Goal: Transaction & Acquisition: Purchase product/service

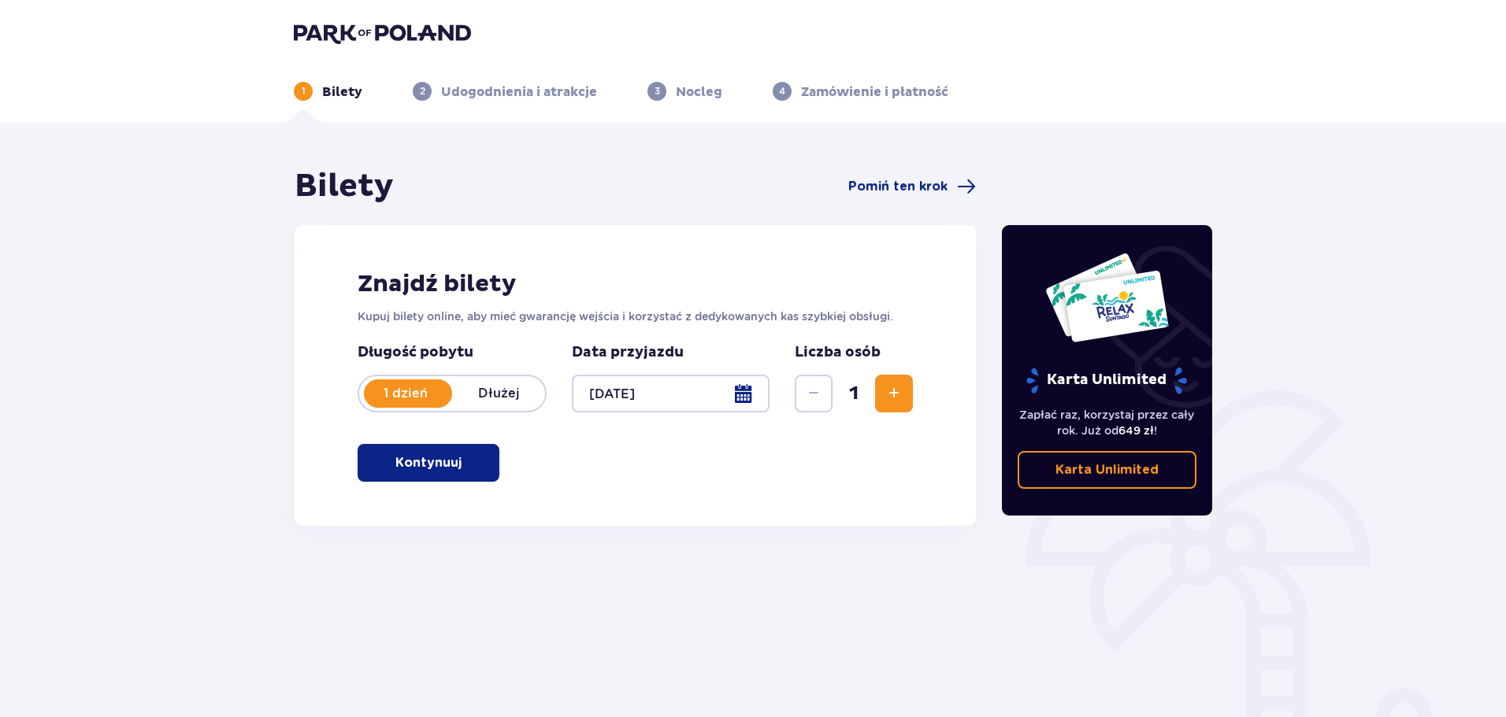
click at [455, 458] on span "button" at bounding box center [464, 463] width 19 height 19
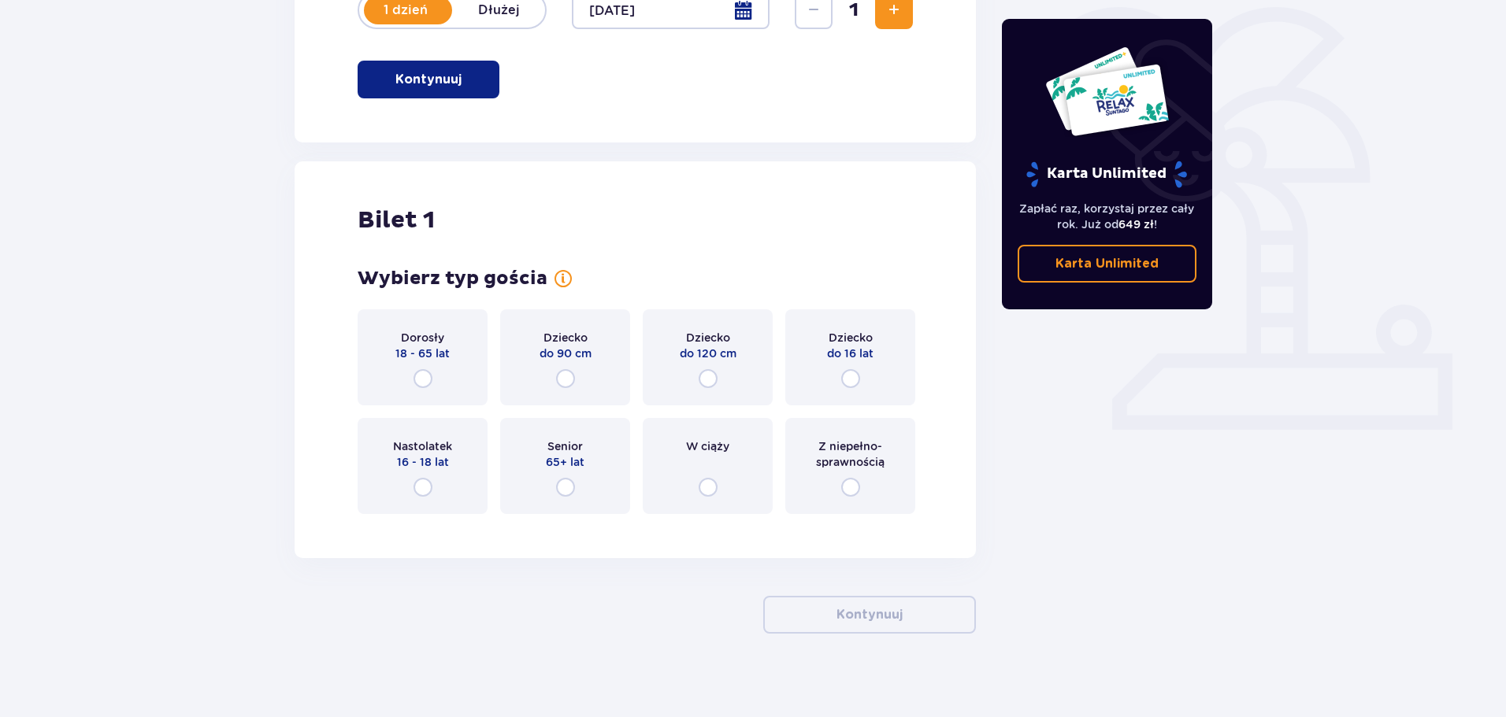
scroll to position [395, 0]
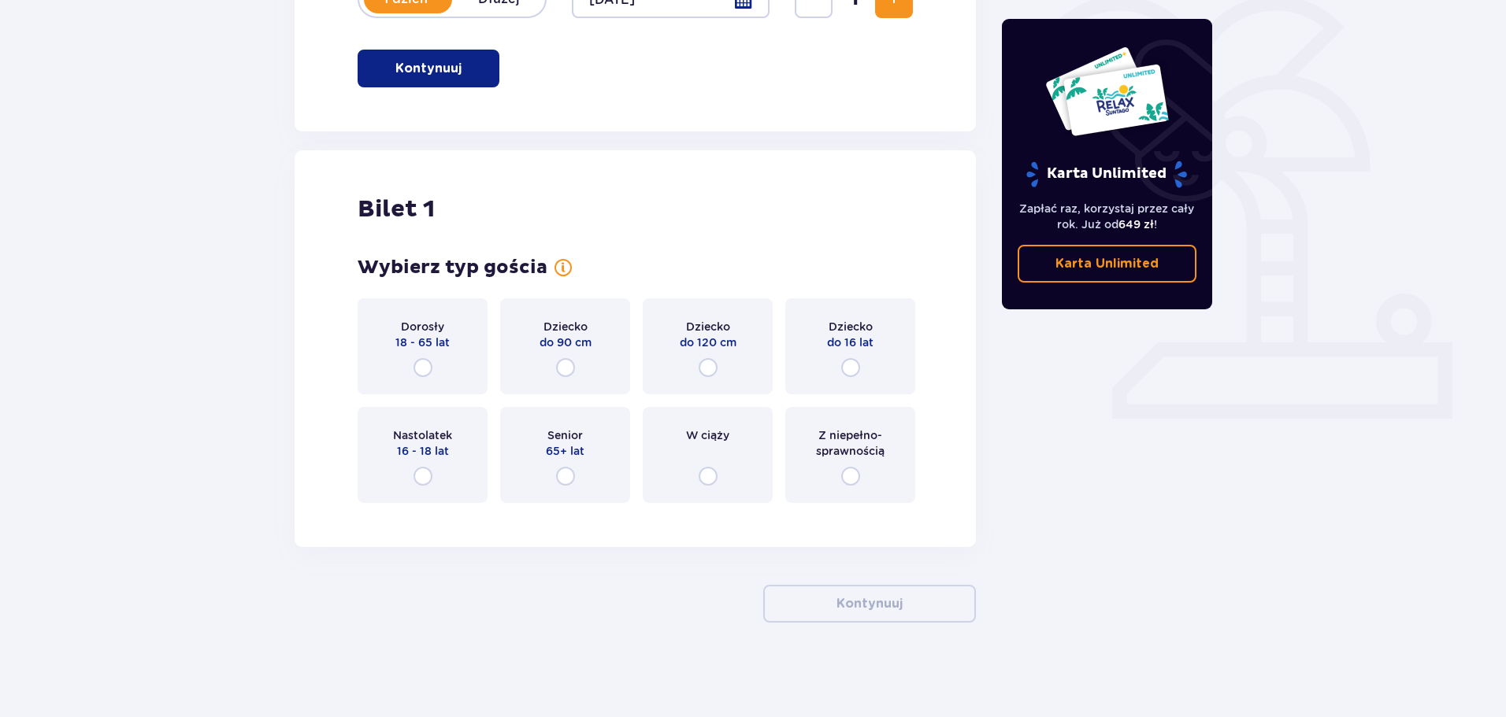
click at [421, 365] on input "radio" at bounding box center [422, 367] width 19 height 19
radio input "true"
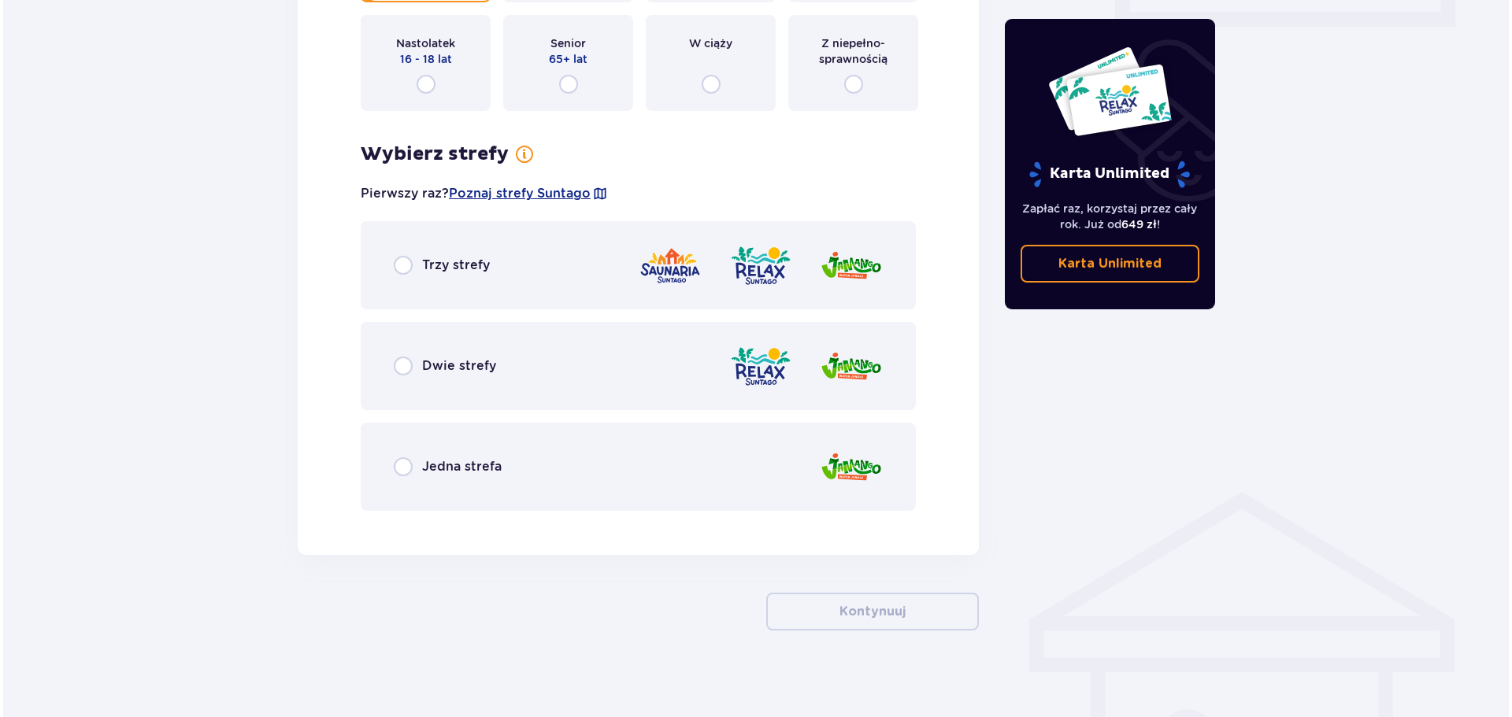
scroll to position [795, 0]
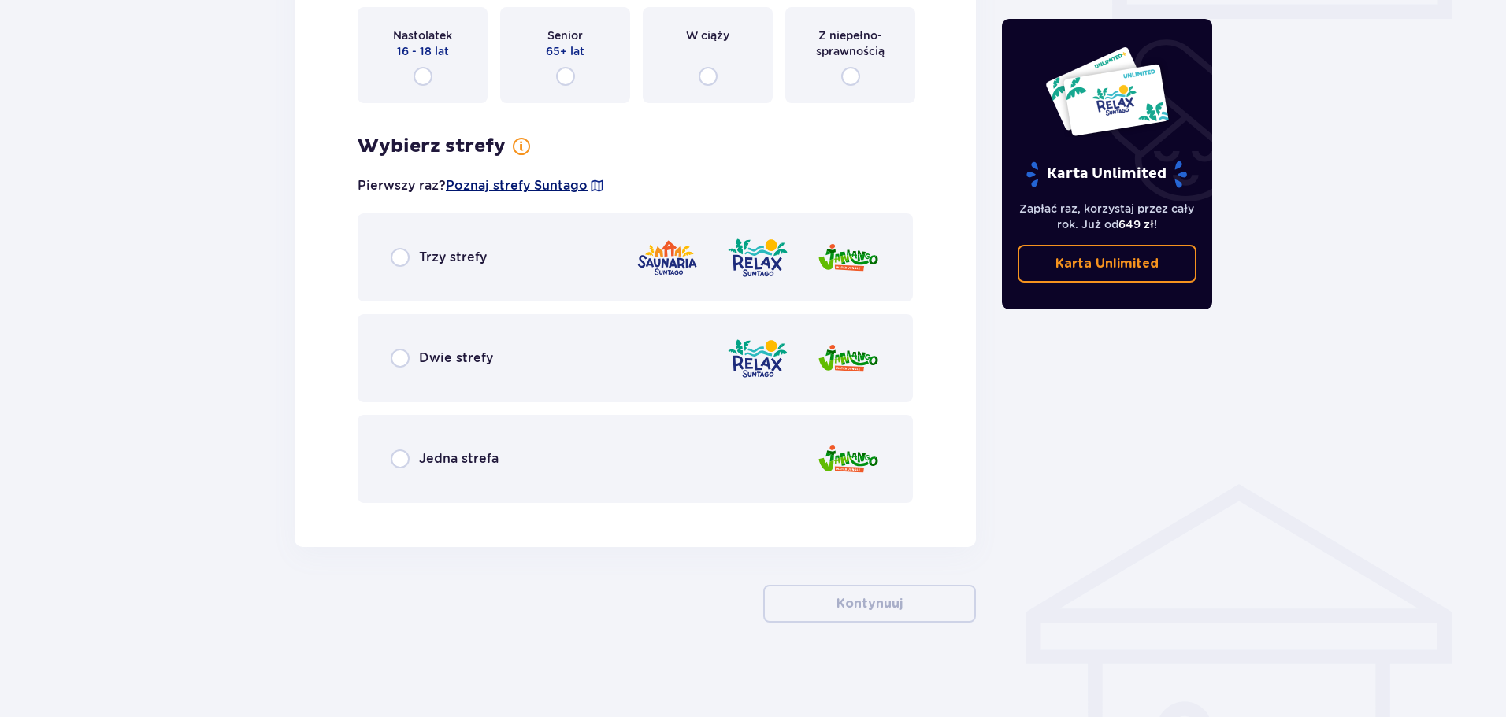
click at [570, 184] on span "Poznaj strefy Suntago" at bounding box center [517, 185] width 142 height 17
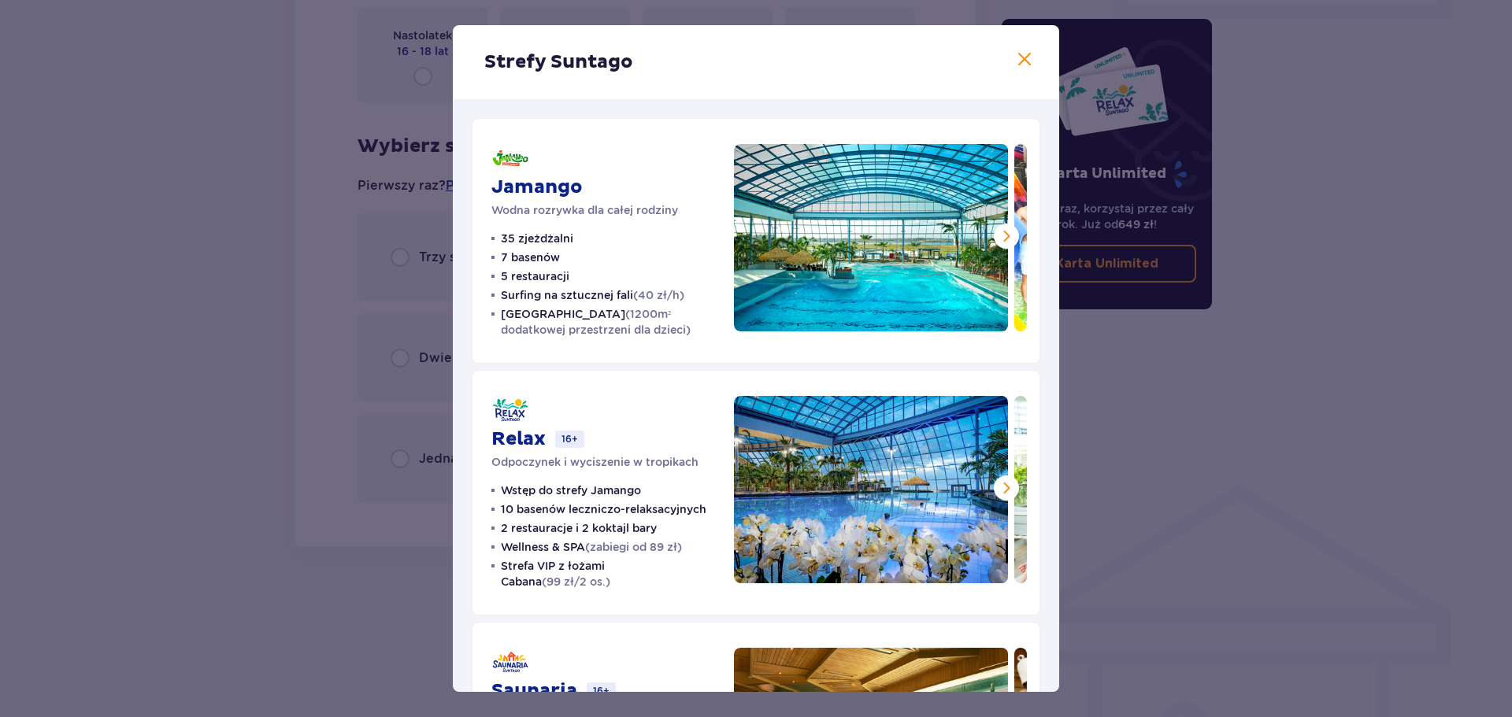
scroll to position [79, 0]
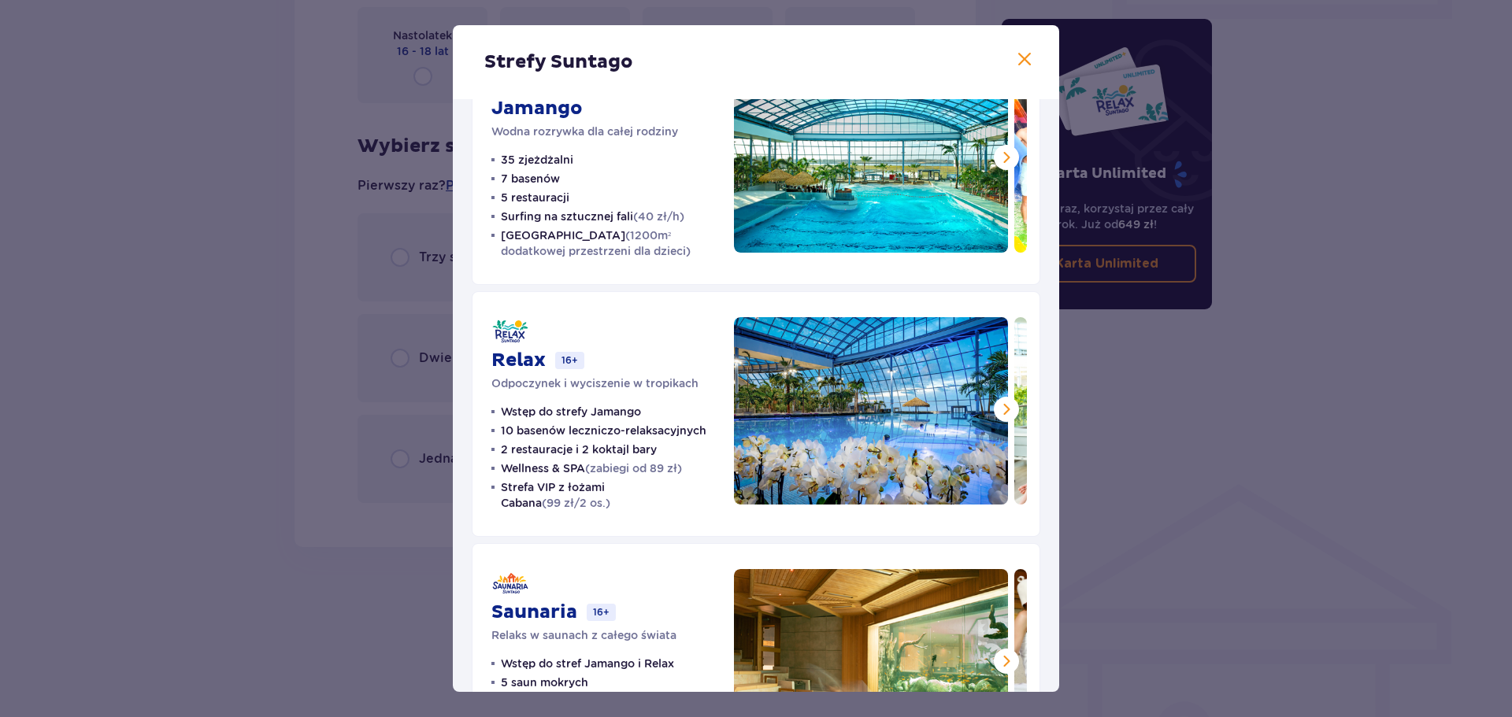
click at [1007, 410] on span at bounding box center [1006, 409] width 19 height 19
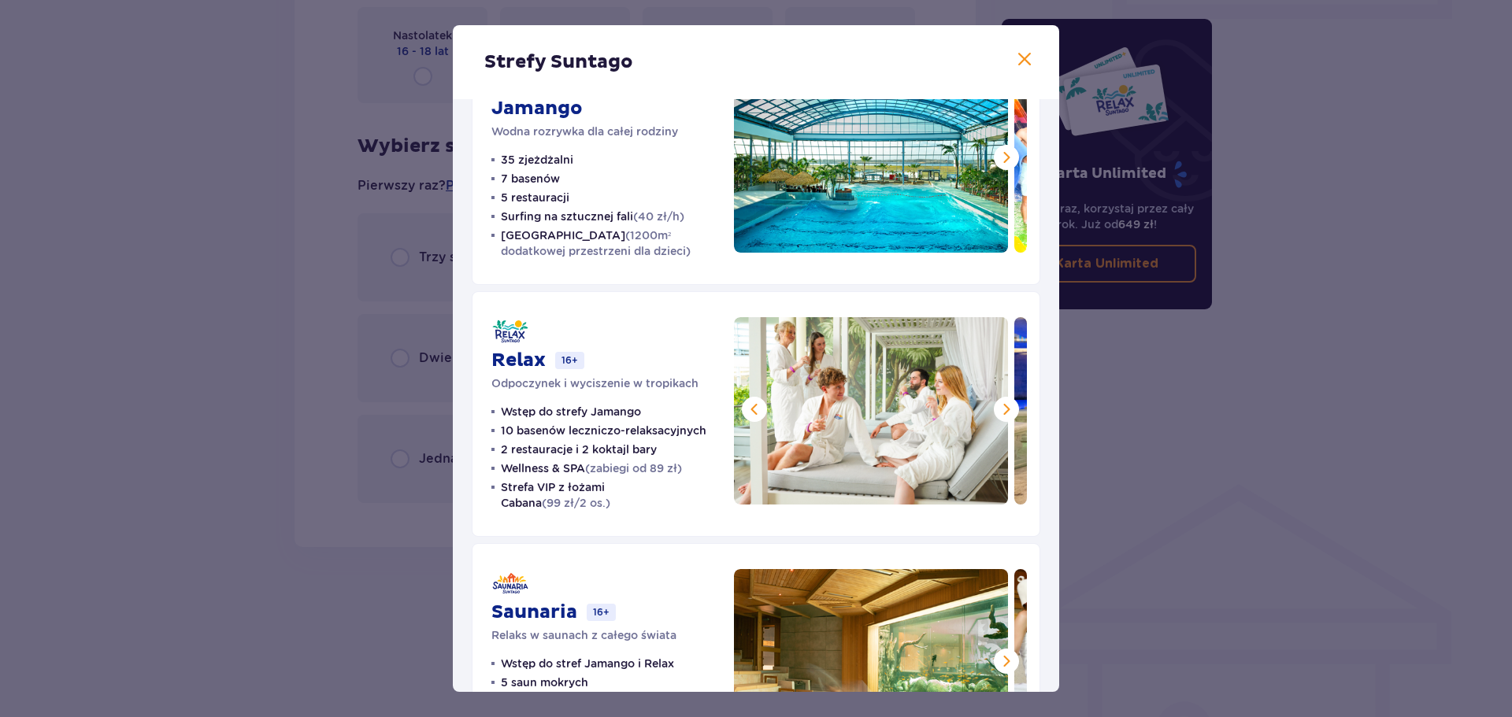
click at [1007, 410] on span at bounding box center [1006, 409] width 19 height 19
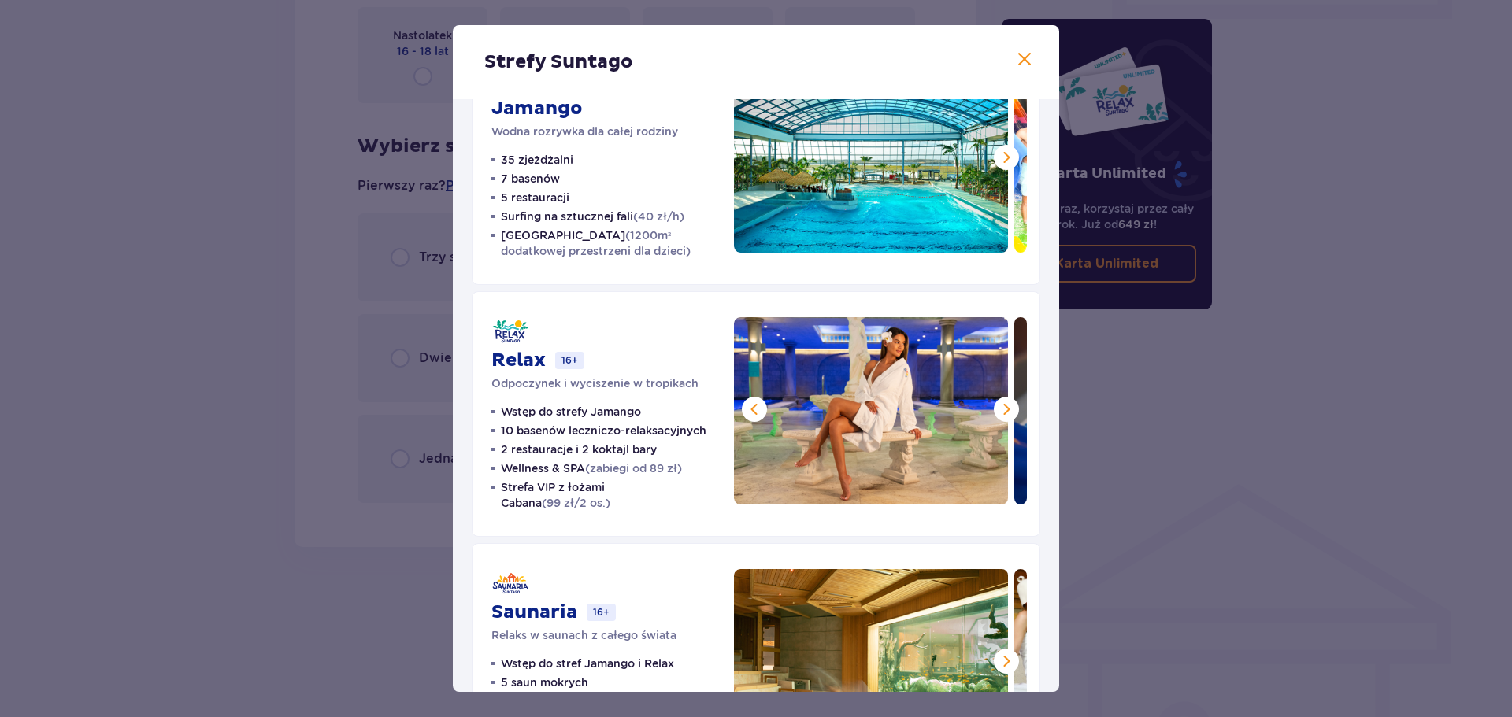
click at [1007, 410] on span at bounding box center [1006, 409] width 19 height 19
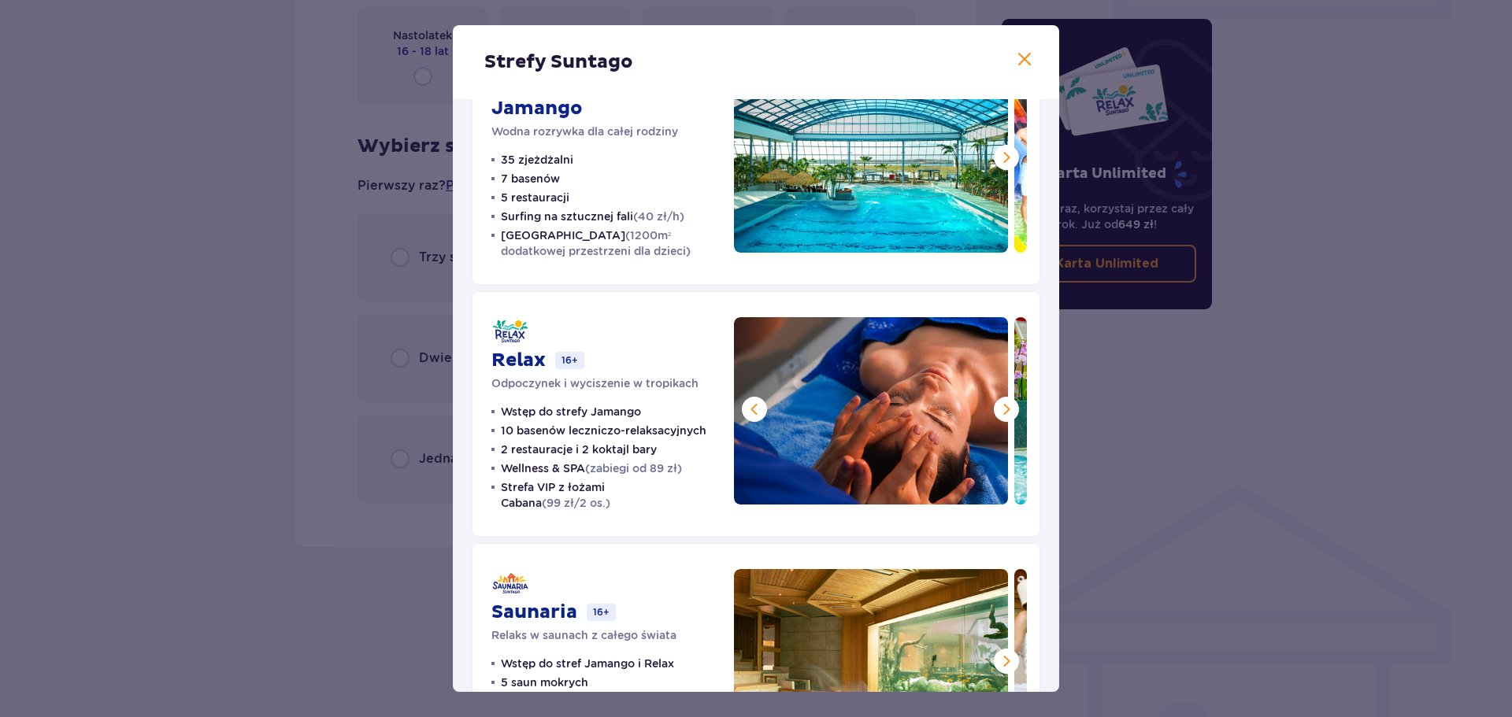
click at [1004, 410] on span at bounding box center [1006, 409] width 19 height 19
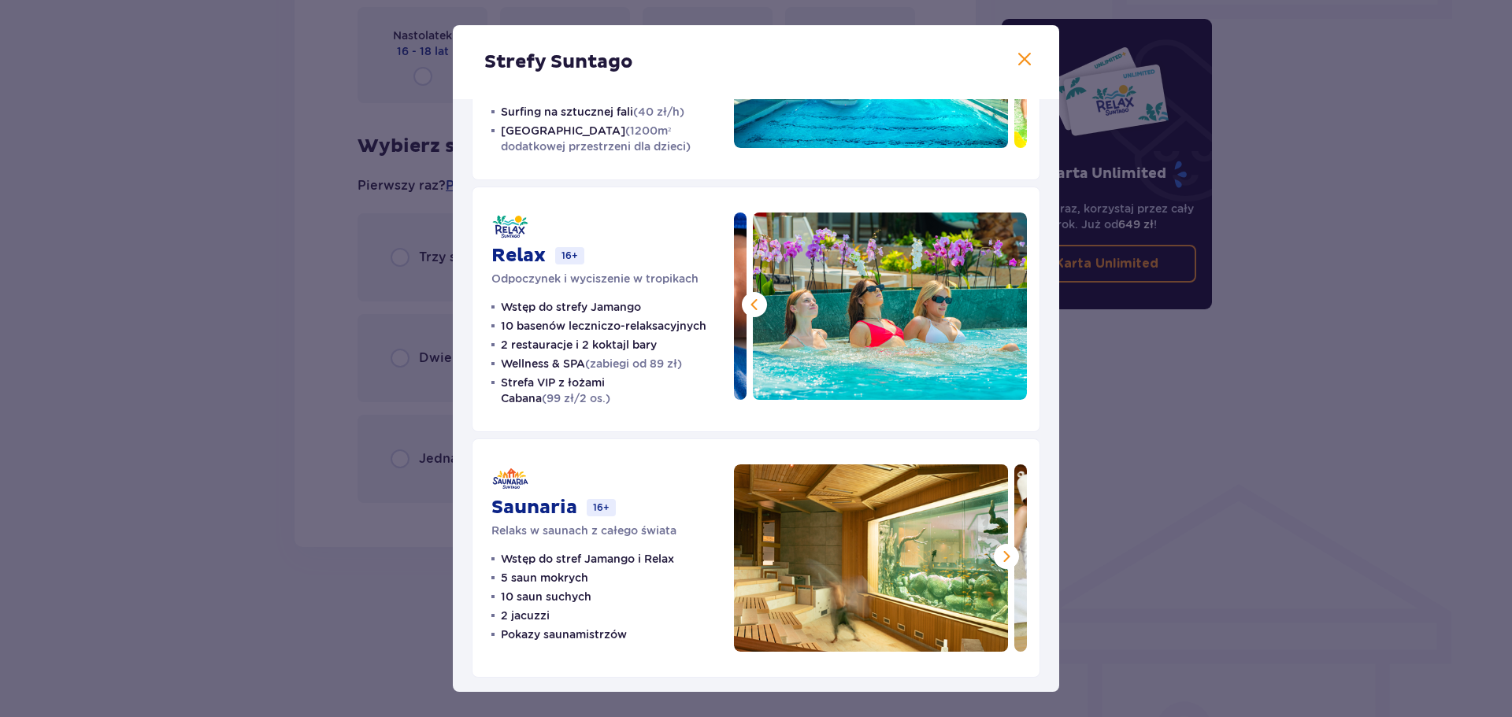
scroll to position [188, 0]
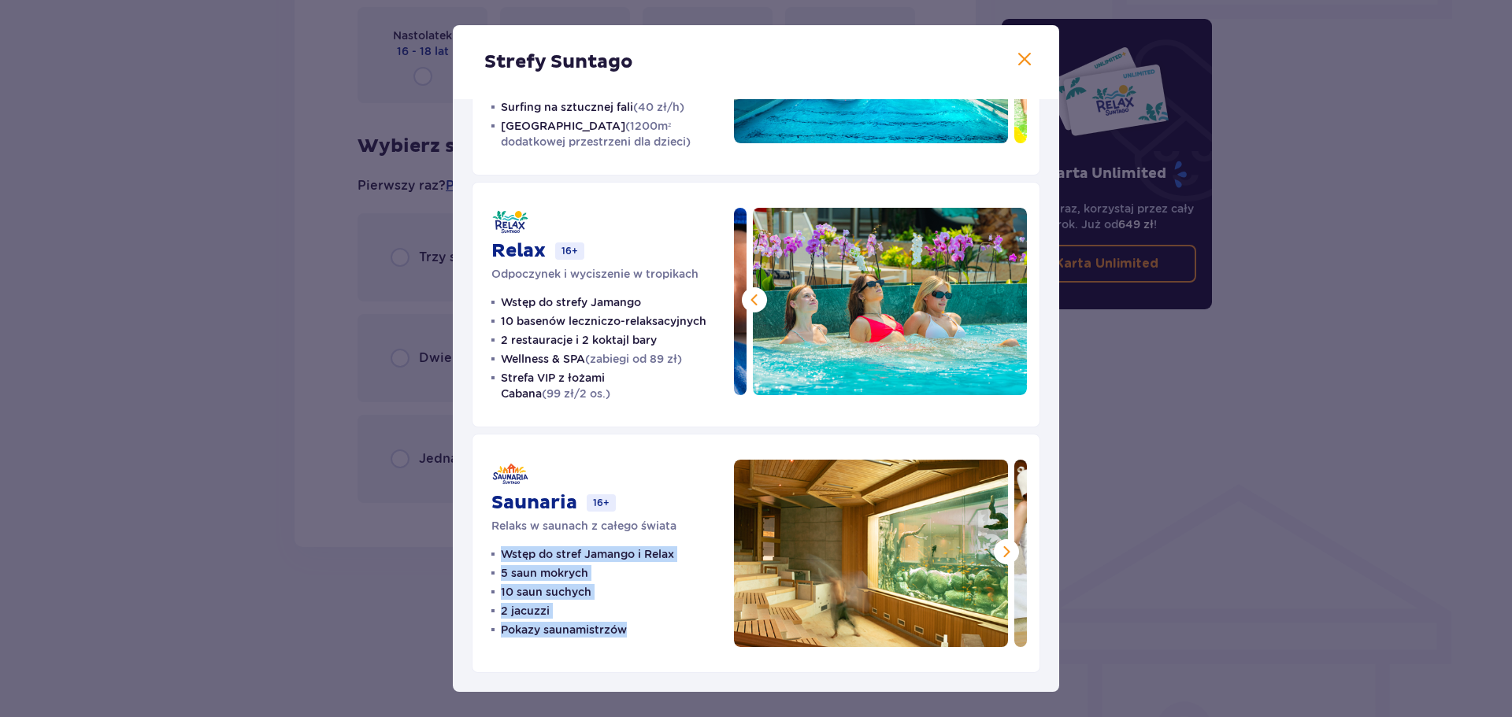
drag, startPoint x: 504, startPoint y: 554, endPoint x: 657, endPoint y: 636, distance: 173.0
click at [657, 636] on ul "Wstęp do stref Jamango i Relax 5 saun mokrych 10 saun suchych 2 jacuzzi Pokazy …" at bounding box center [582, 592] width 183 height 91
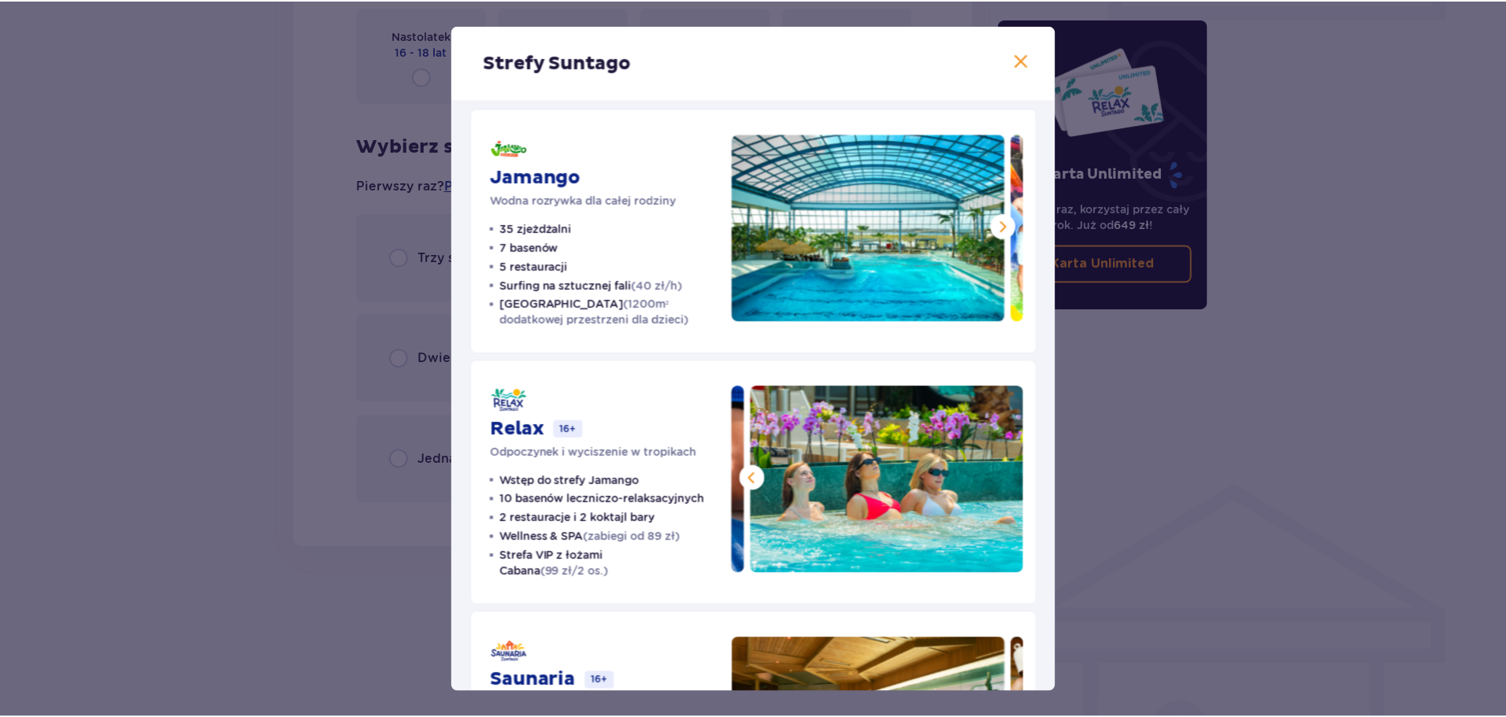
scroll to position [0, 0]
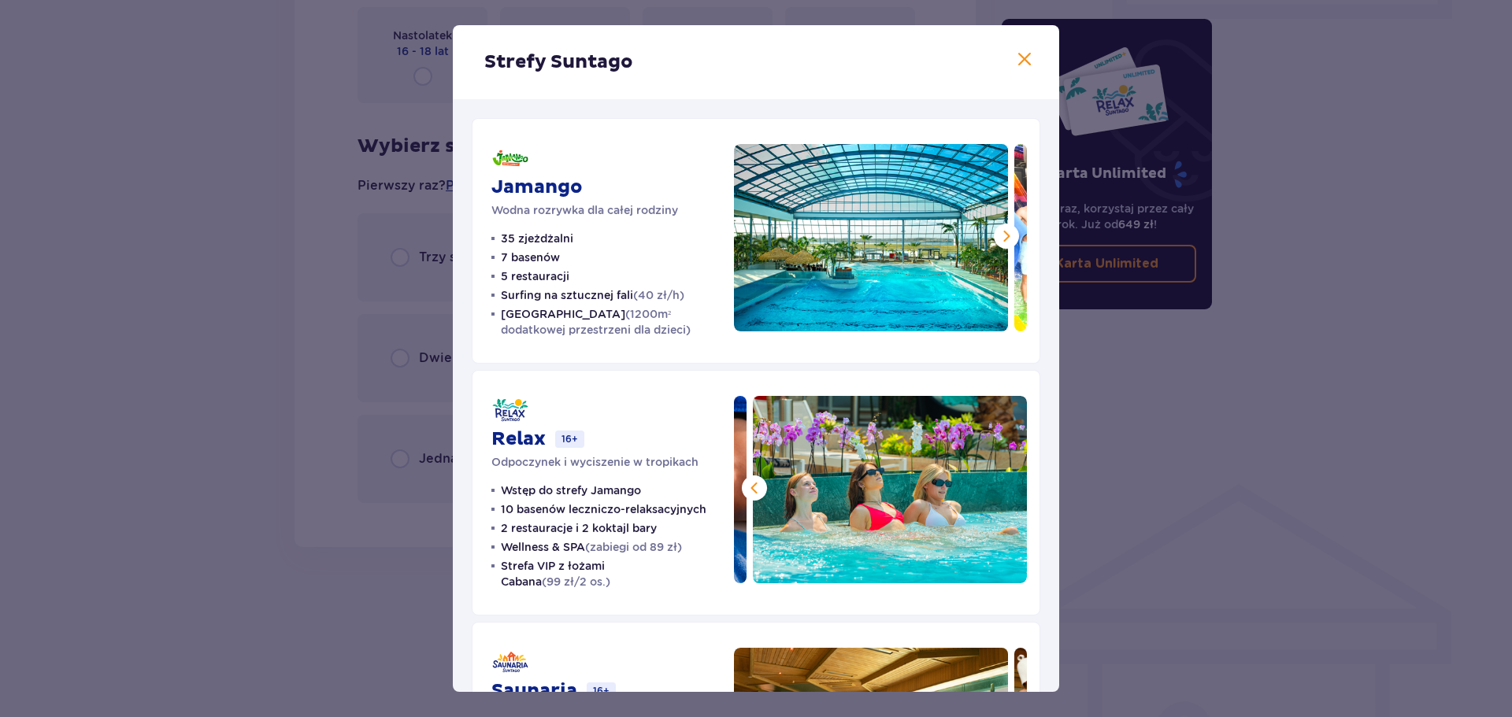
click at [251, 454] on div "Strefy Suntago Jamango Wodna rozrywka dla całej rodziny 35 zjeżdżalni 7 basenów…" at bounding box center [756, 358] width 1512 height 717
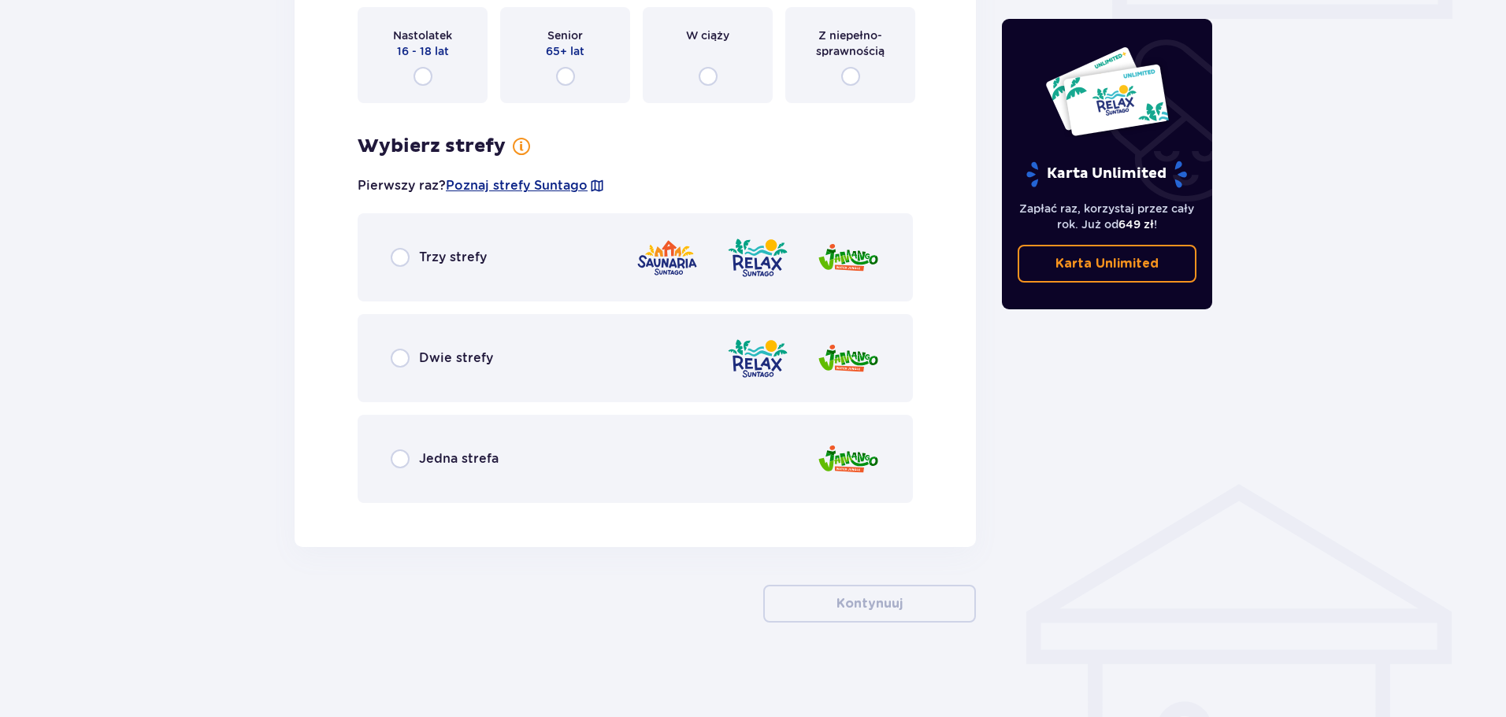
click at [401, 257] on input "radio" at bounding box center [400, 257] width 19 height 19
radio input "true"
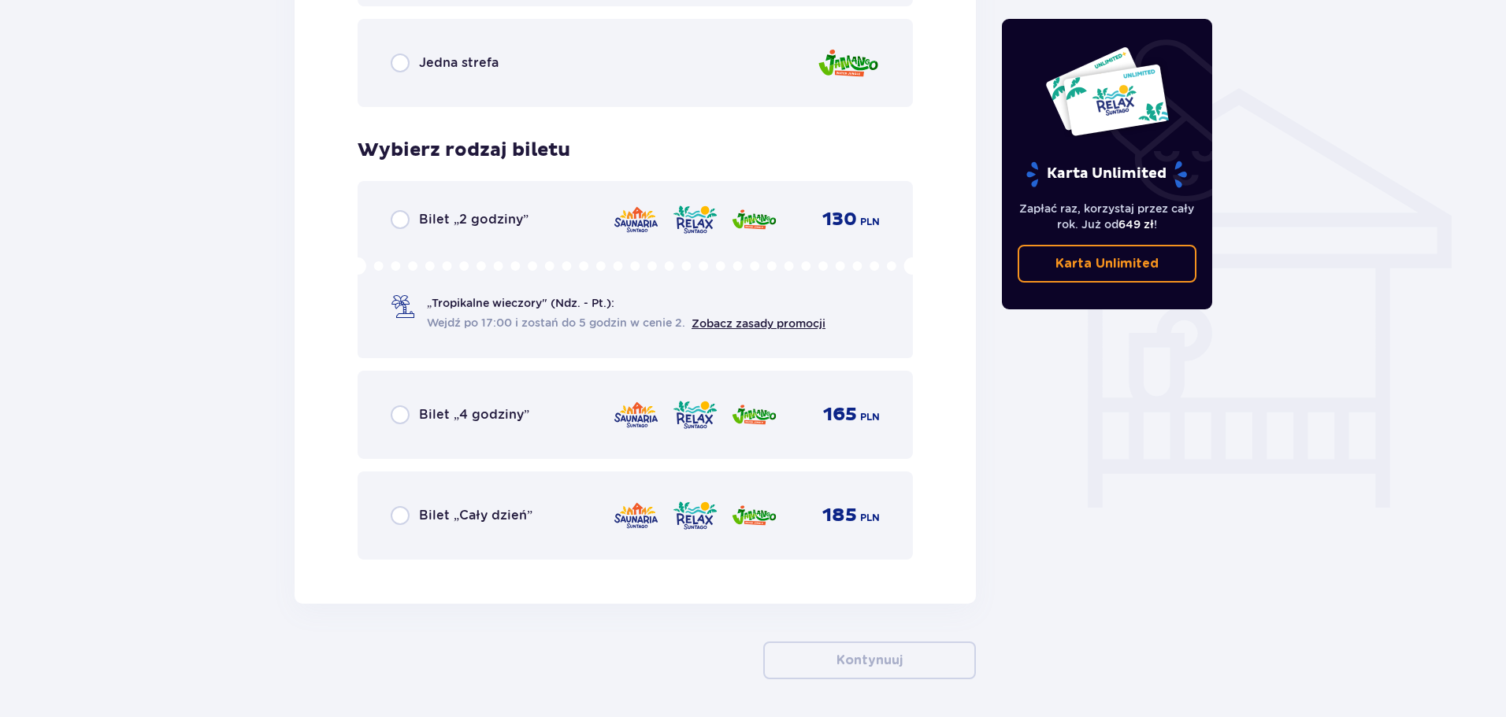
scroll to position [1247, 0]
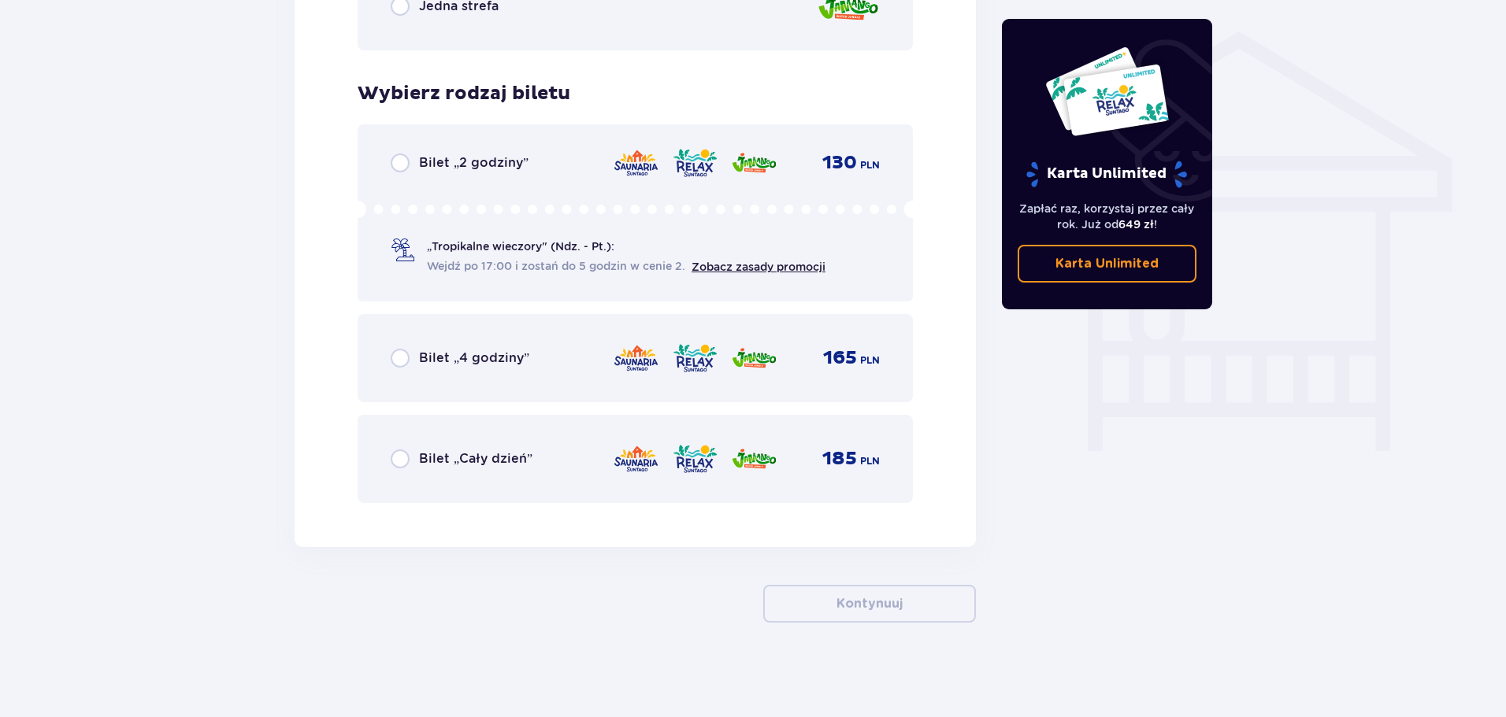
click at [404, 458] on input "radio" at bounding box center [400, 459] width 19 height 19
radio input "true"
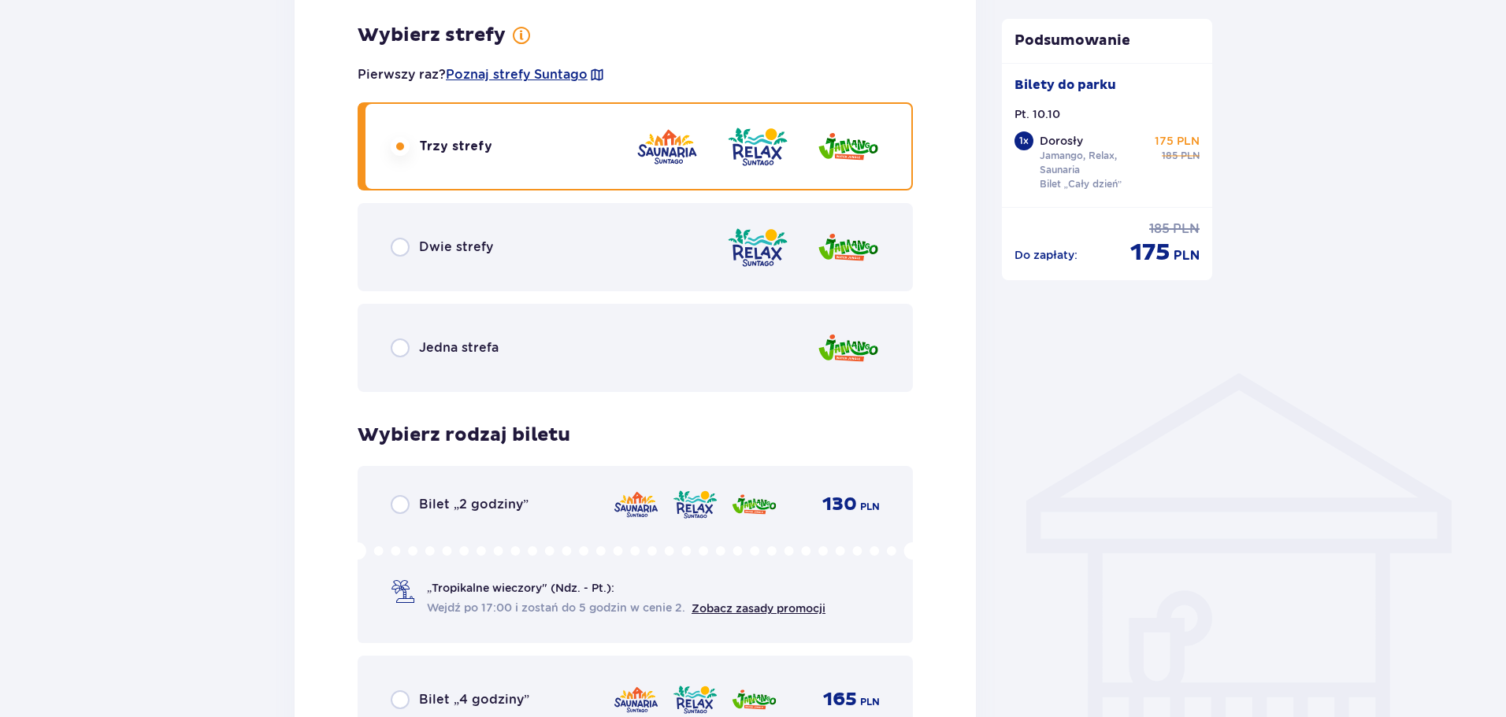
scroll to position [857, 0]
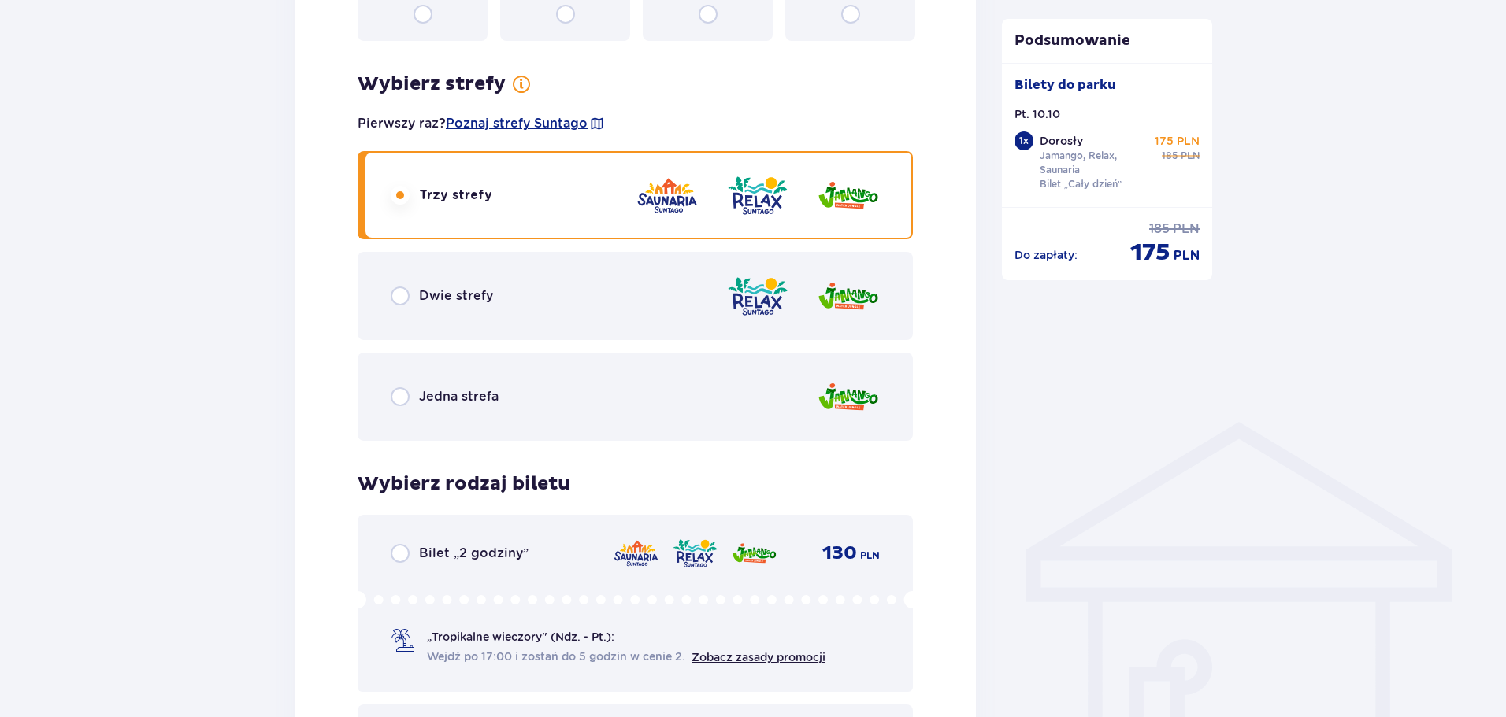
click at [400, 400] on input "radio" at bounding box center [400, 396] width 19 height 19
radio input "true"
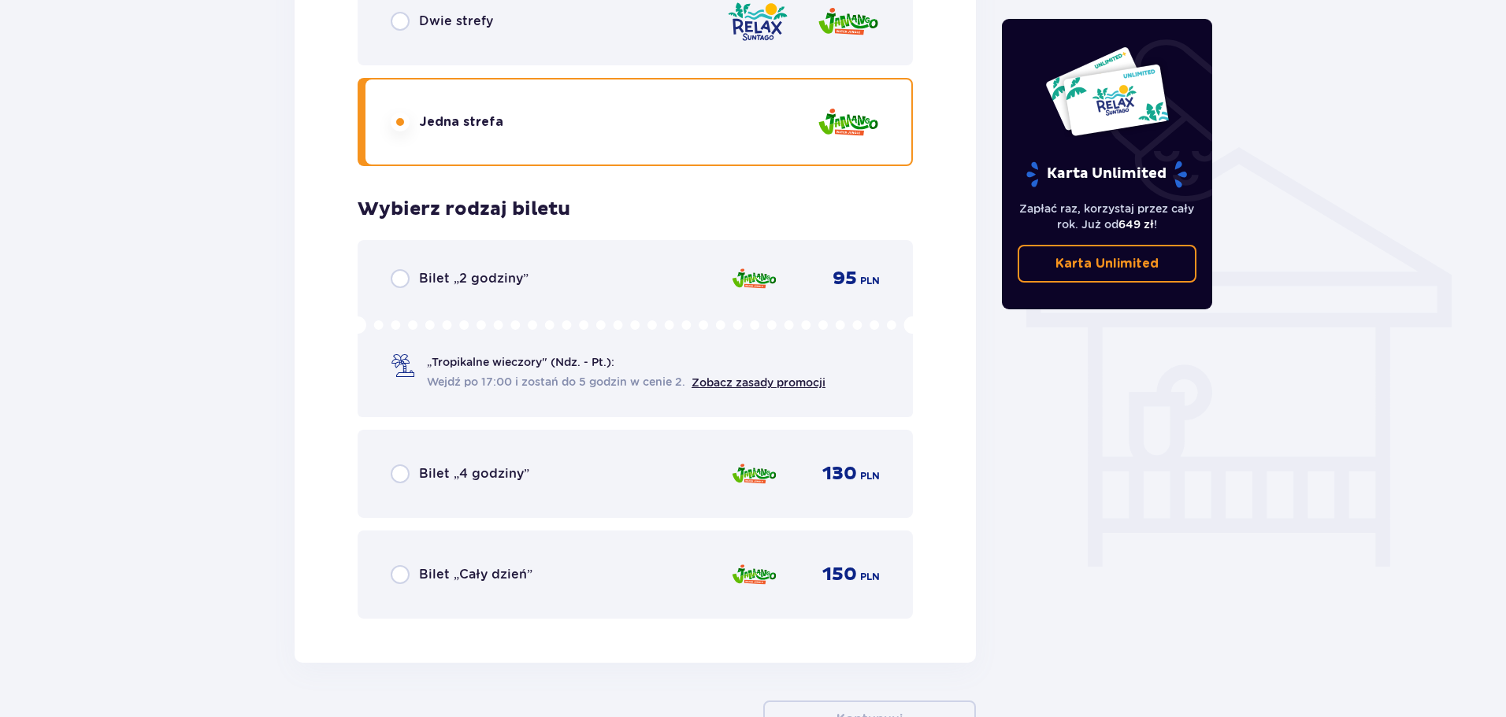
scroll to position [1247, 0]
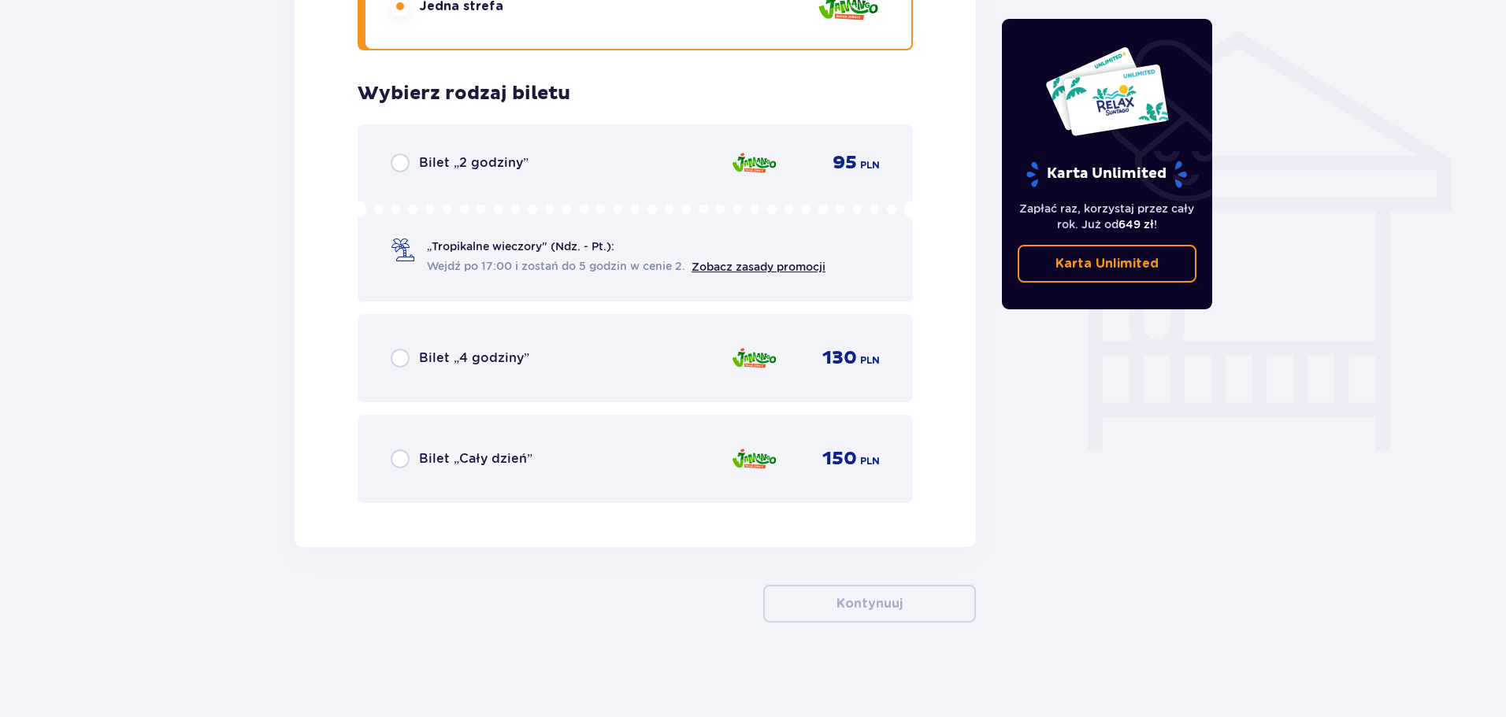
click at [400, 458] on input "radio" at bounding box center [400, 459] width 19 height 19
radio input "true"
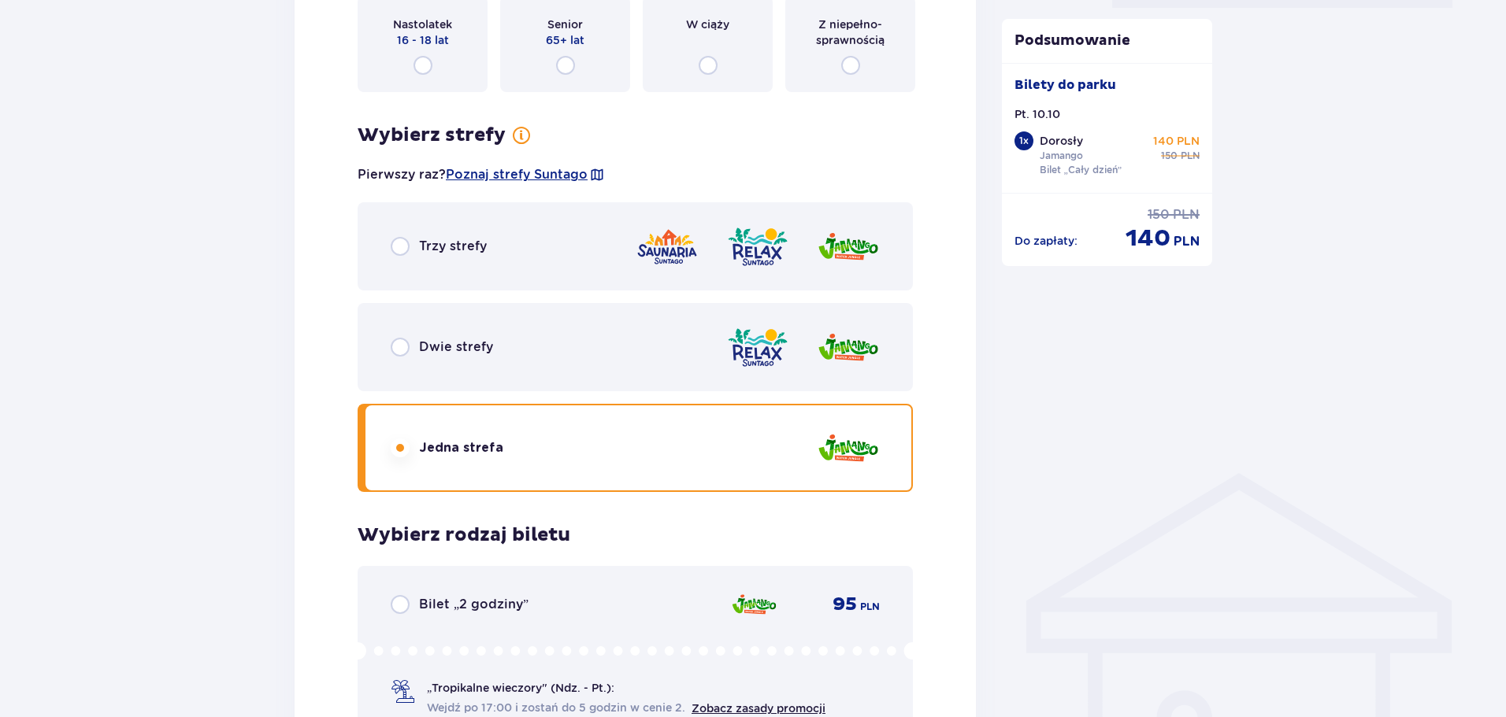
scroll to position [778, 0]
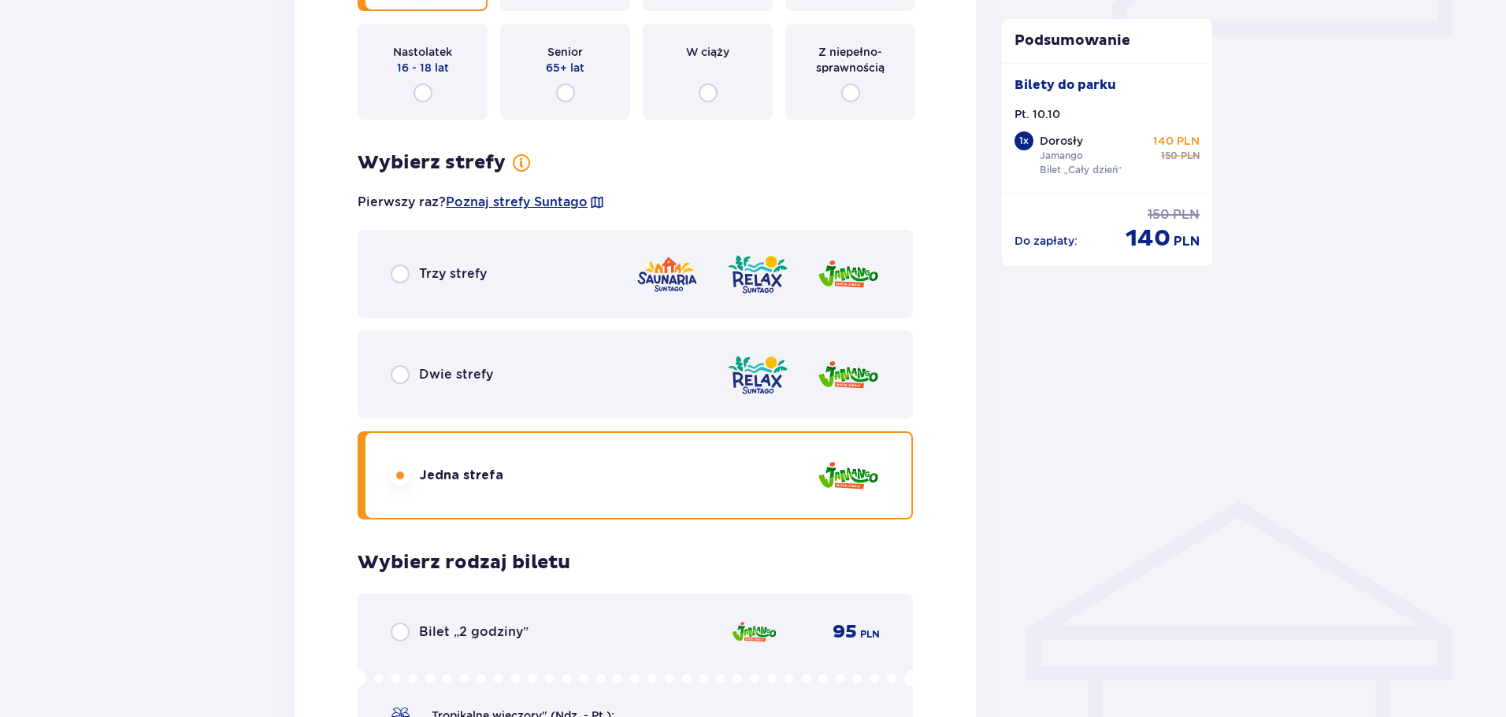
click at [396, 278] on input "radio" at bounding box center [400, 274] width 19 height 19
radio input "true"
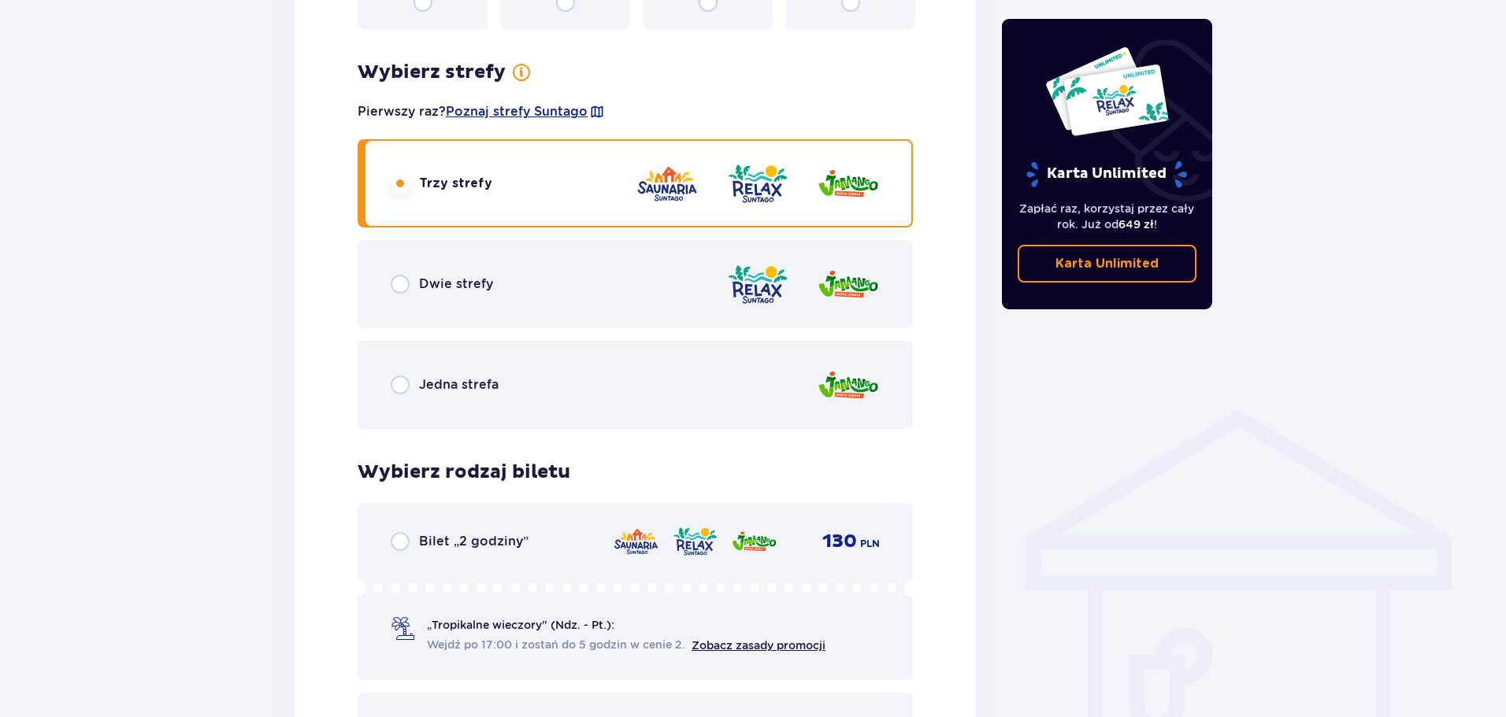
scroll to position [1172, 0]
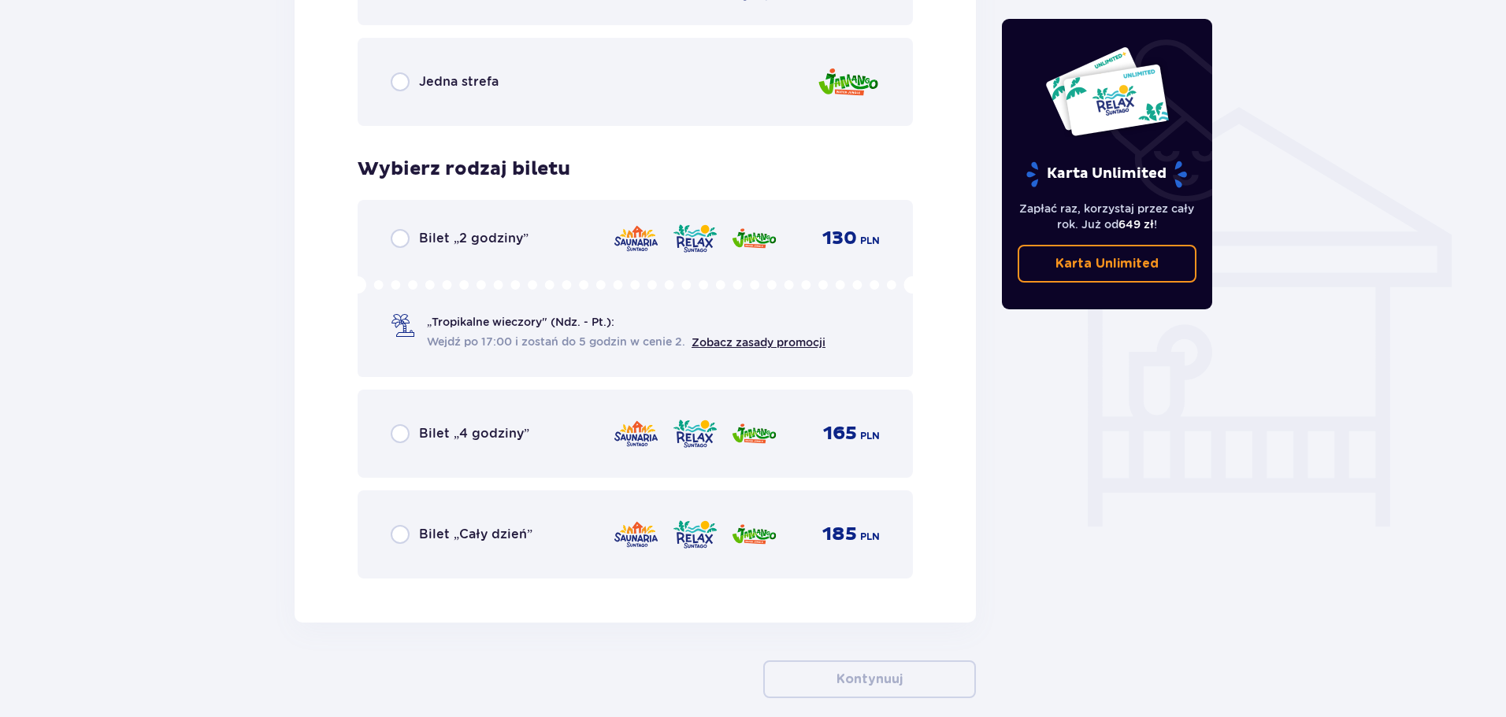
click at [406, 539] on input "radio" at bounding box center [400, 534] width 19 height 19
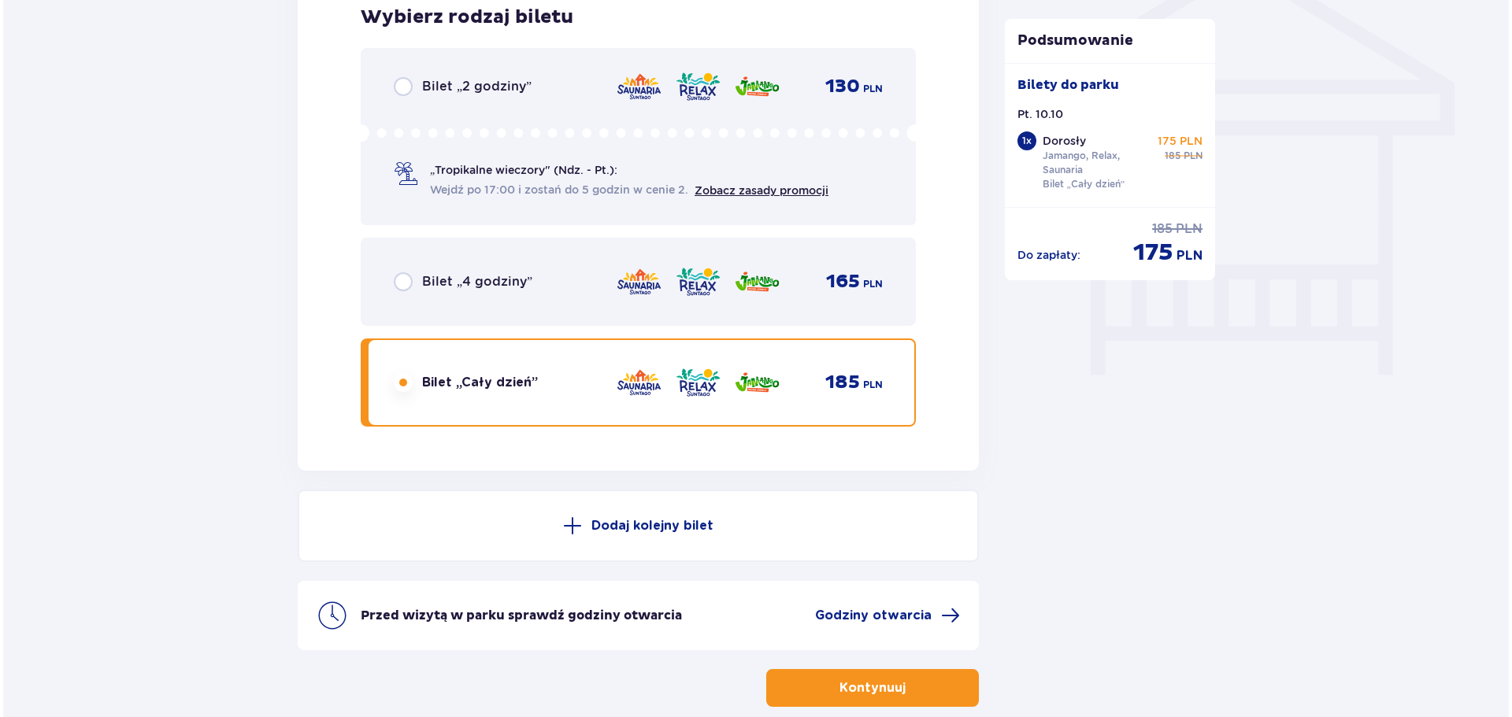
scroll to position [1408, 0]
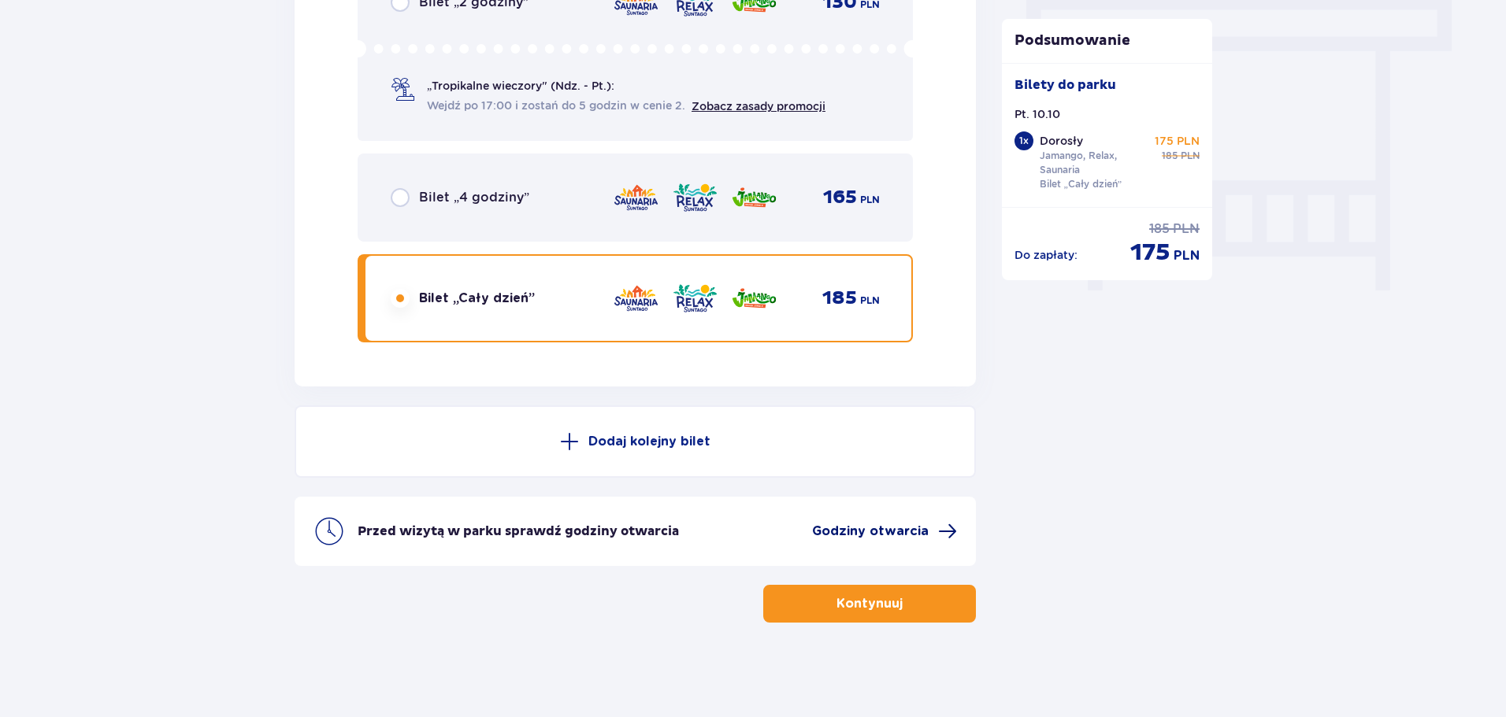
click at [895, 535] on span "Godziny otwarcia" at bounding box center [870, 531] width 117 height 17
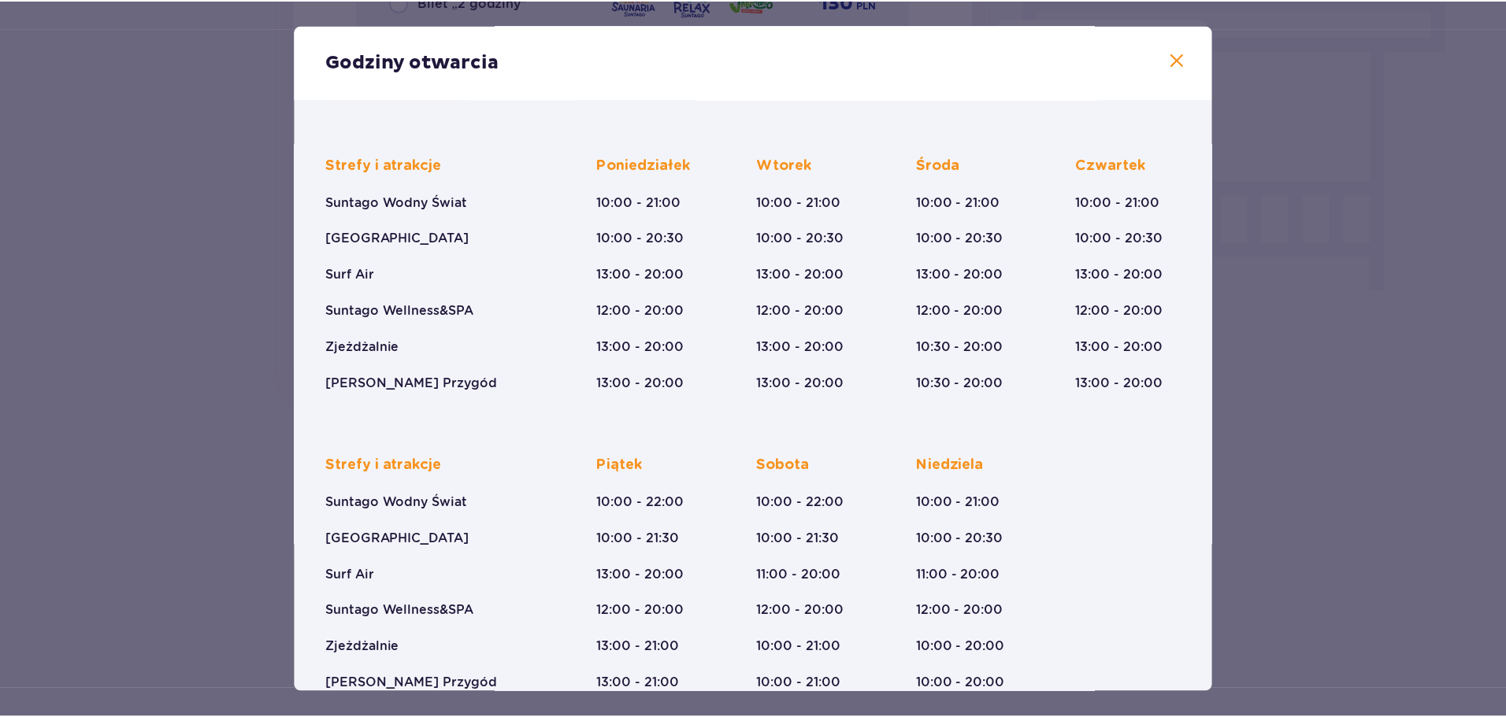
scroll to position [116, 0]
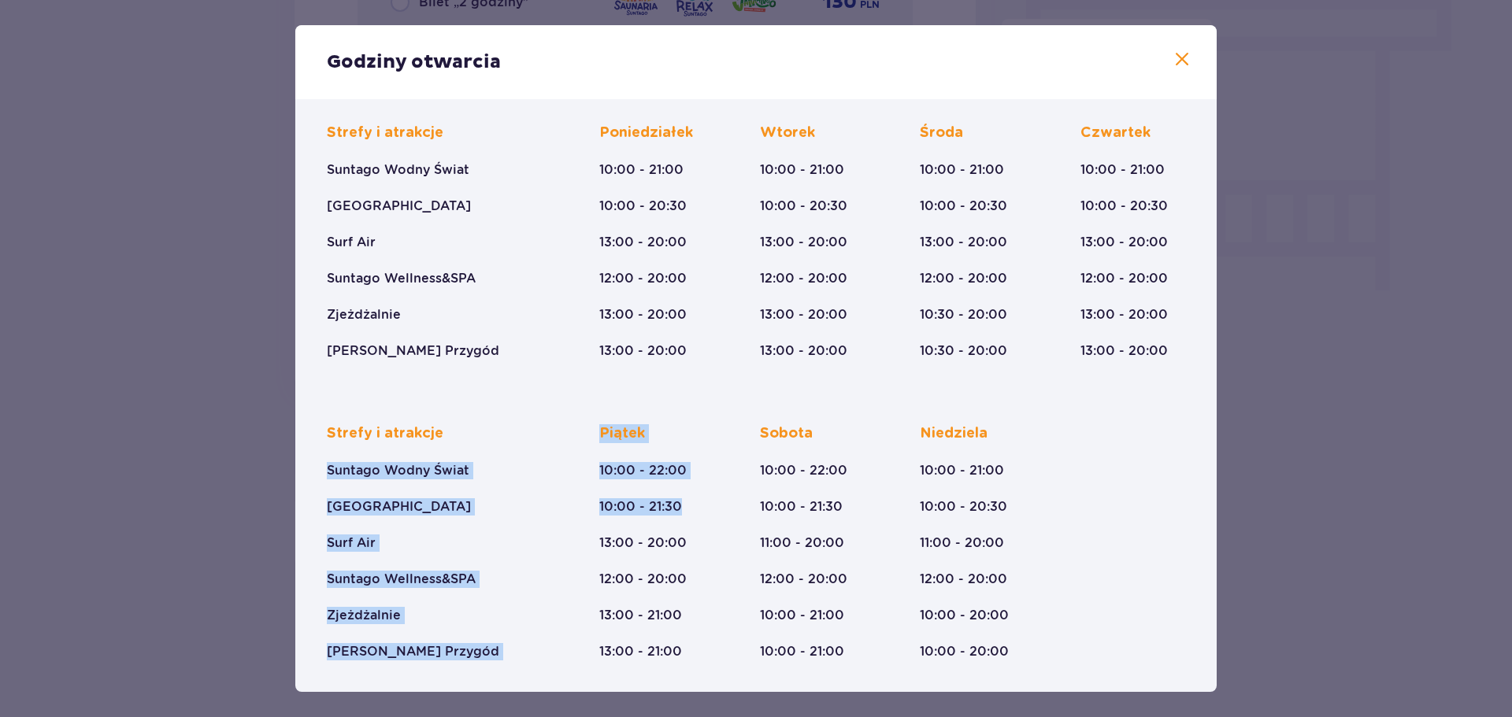
drag, startPoint x: 328, startPoint y: 466, endPoint x: 717, endPoint y: 490, distance: 389.7
click at [713, 492] on div "Strefy i atrakcje Suntago Wodny Świat Crocodile Island Surf Air Suntago Wellnes…" at bounding box center [756, 529] width 858 height 261
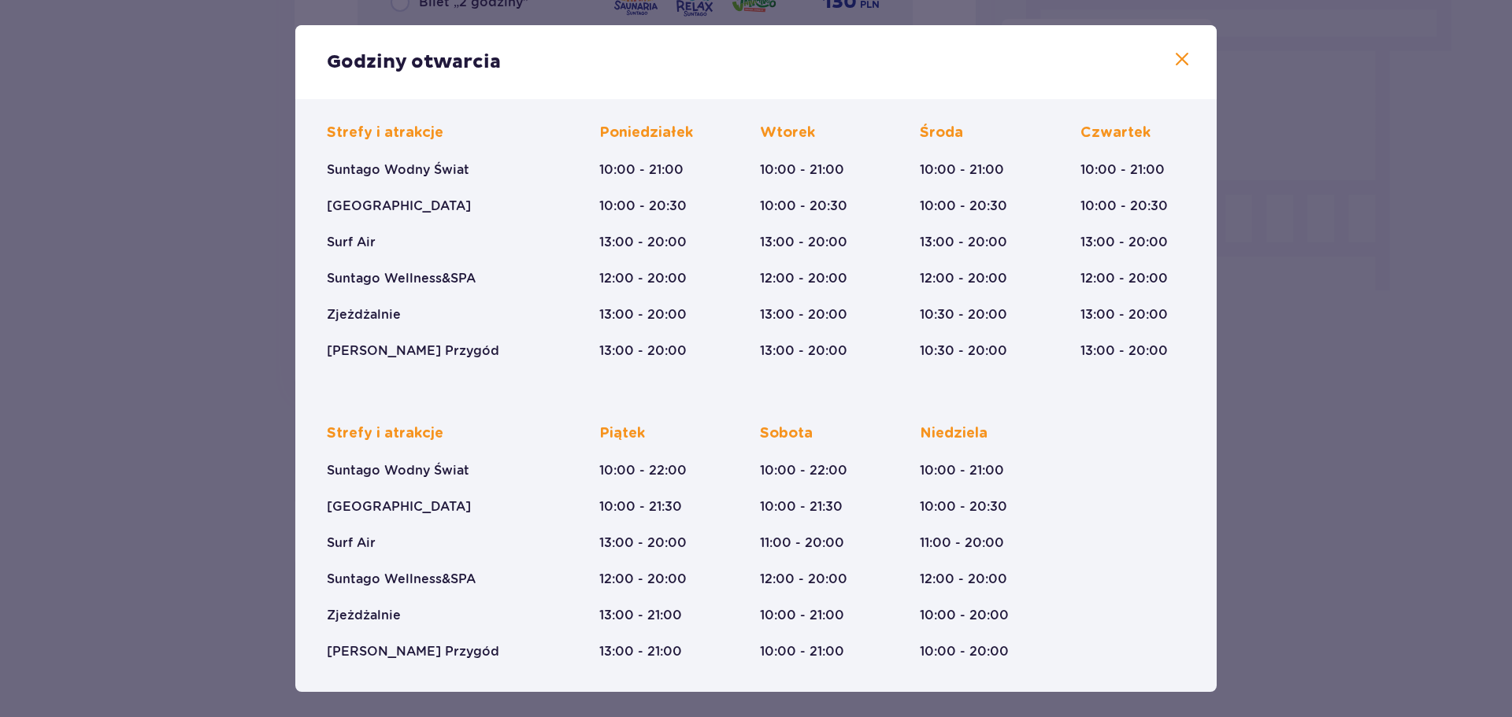
click at [1457, 378] on div "Godziny otwarcia Styczeń - Grudzień Trzech Króli (5-6.01.26) Strefy i atrakcje …" at bounding box center [756, 358] width 1512 height 717
